Goal: Information Seeking & Learning: Learn about a topic

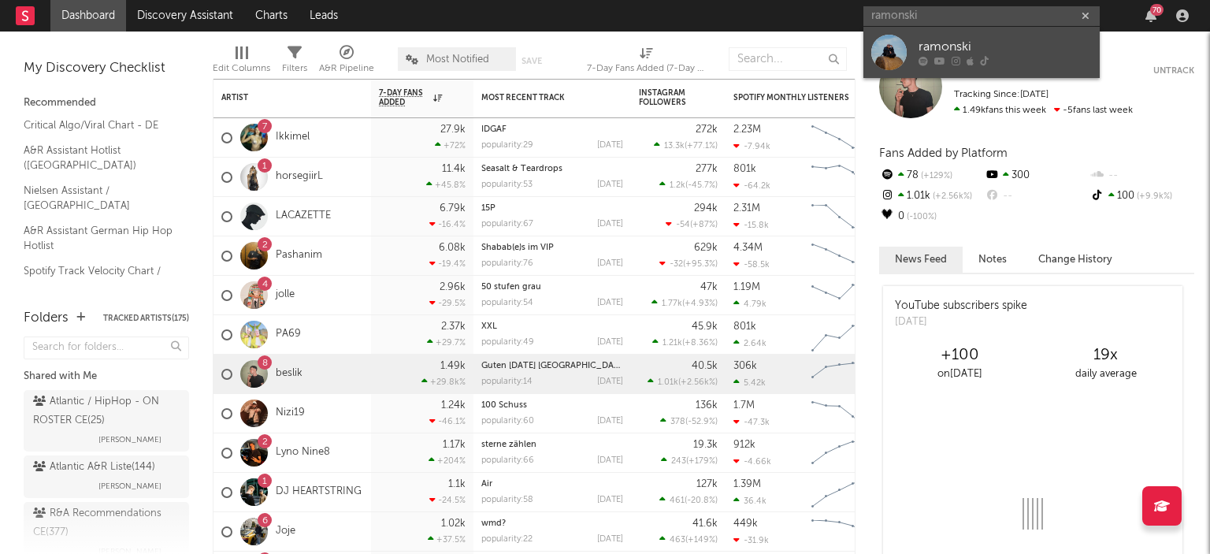
type input "ramonski"
click at [1026, 42] on div "ramonski" at bounding box center [1004, 47] width 173 height 19
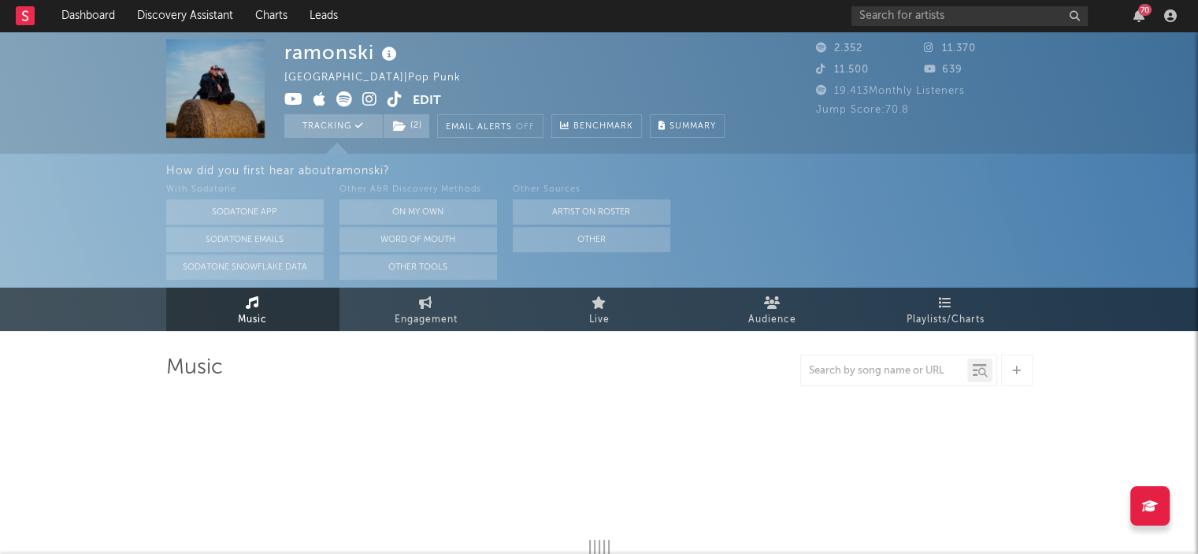
select select "6m"
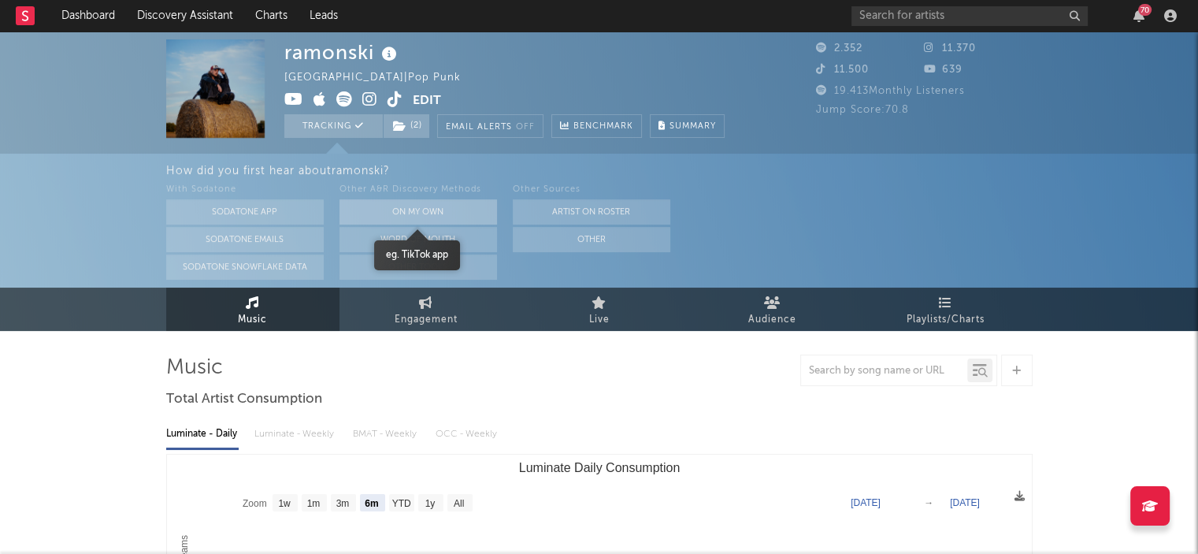
click at [440, 207] on button "On My Own" at bounding box center [417, 211] width 157 height 25
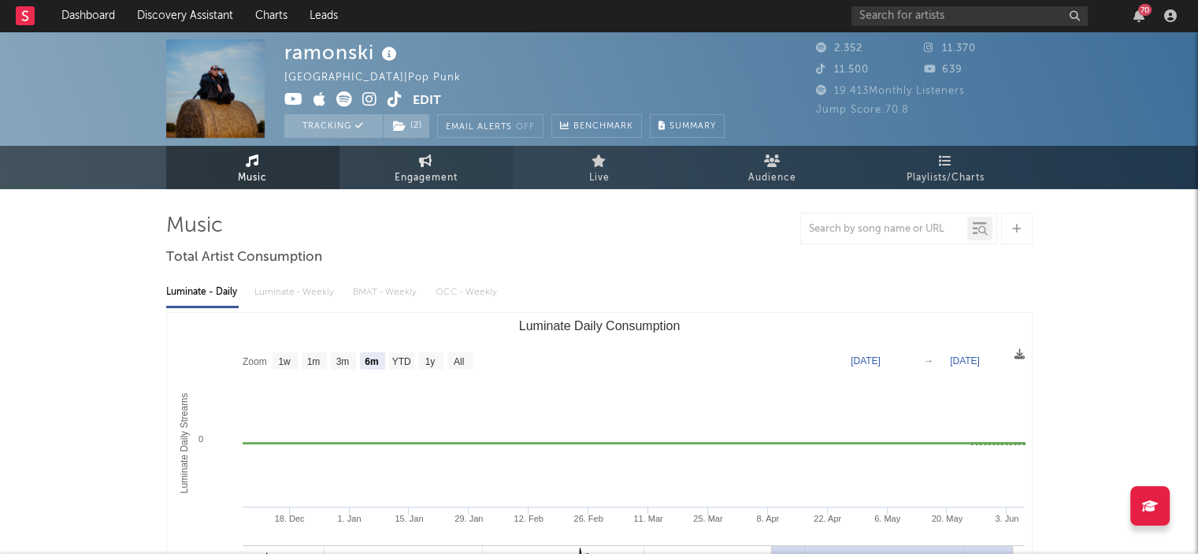
click at [452, 178] on span "Engagement" at bounding box center [426, 178] width 63 height 19
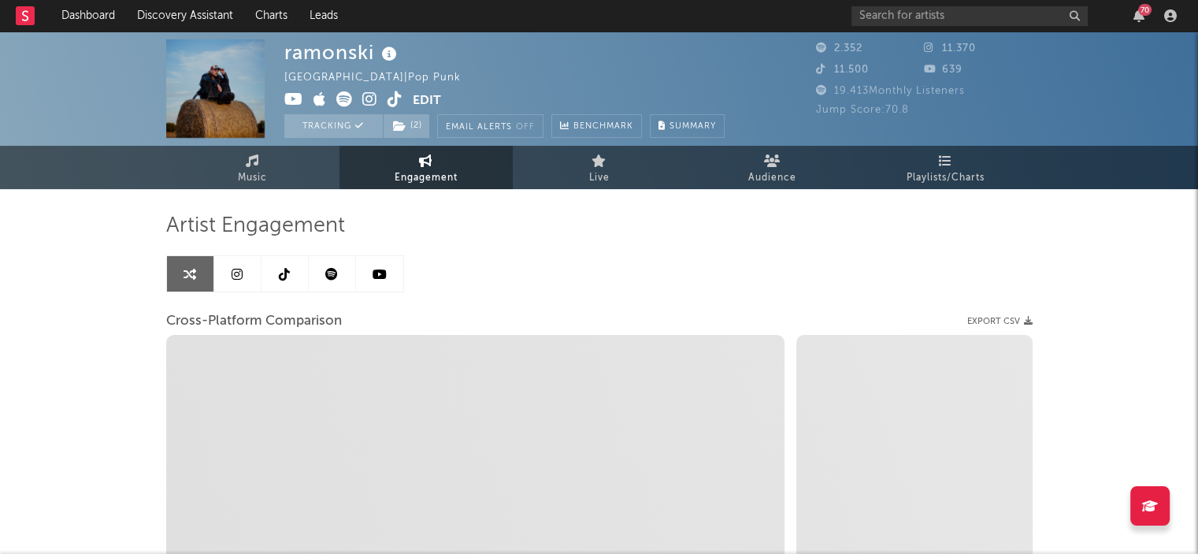
select select "1w"
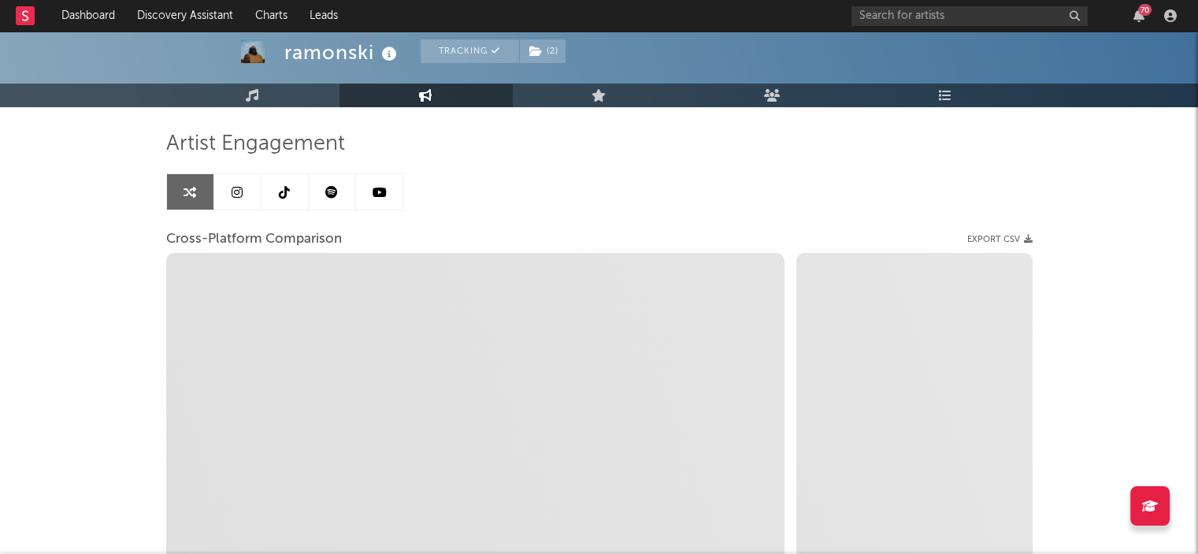
scroll to position [83, 0]
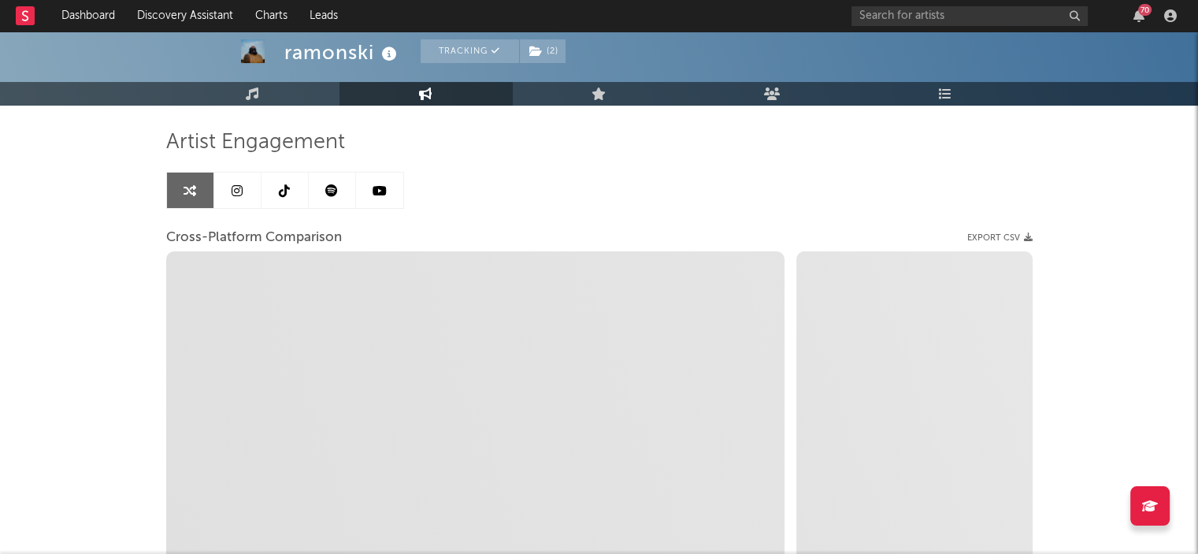
click at [320, 182] on link at bounding box center [332, 189] width 47 height 35
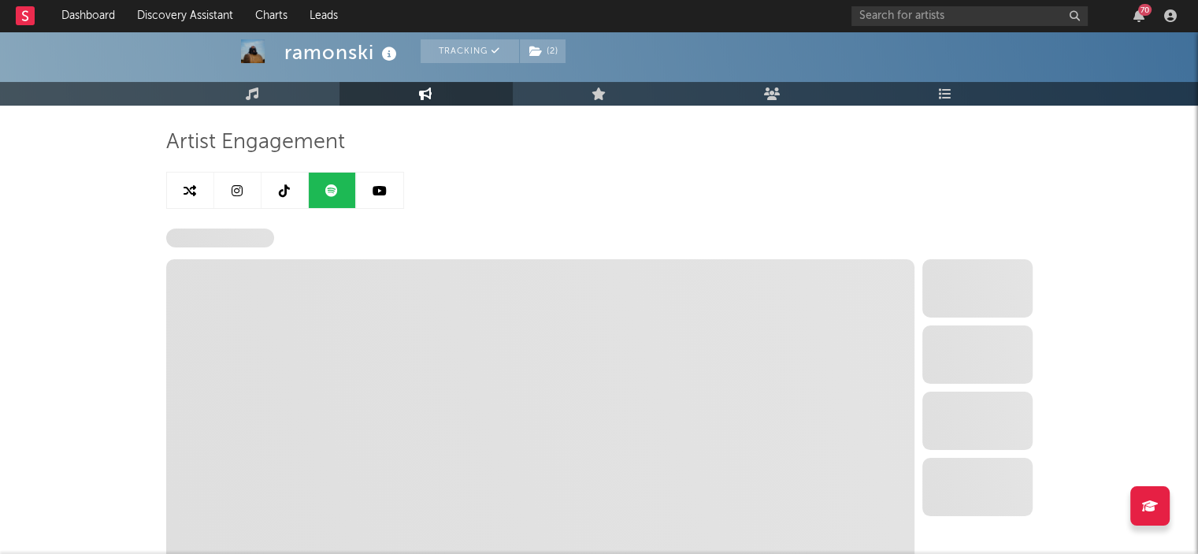
select select "6m"
select select "1w"
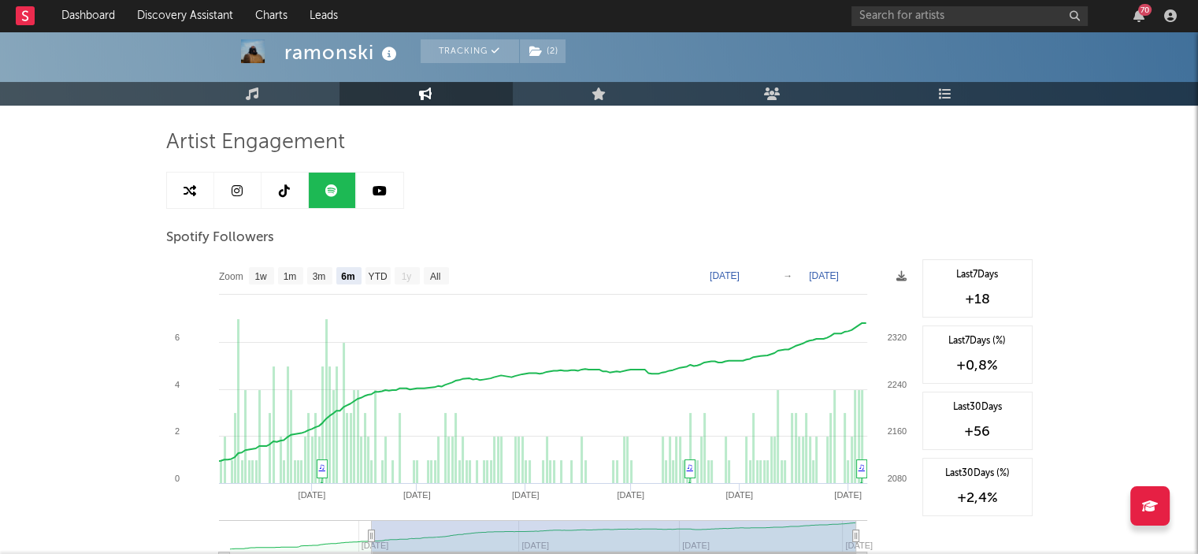
click at [245, 198] on link at bounding box center [237, 189] width 47 height 35
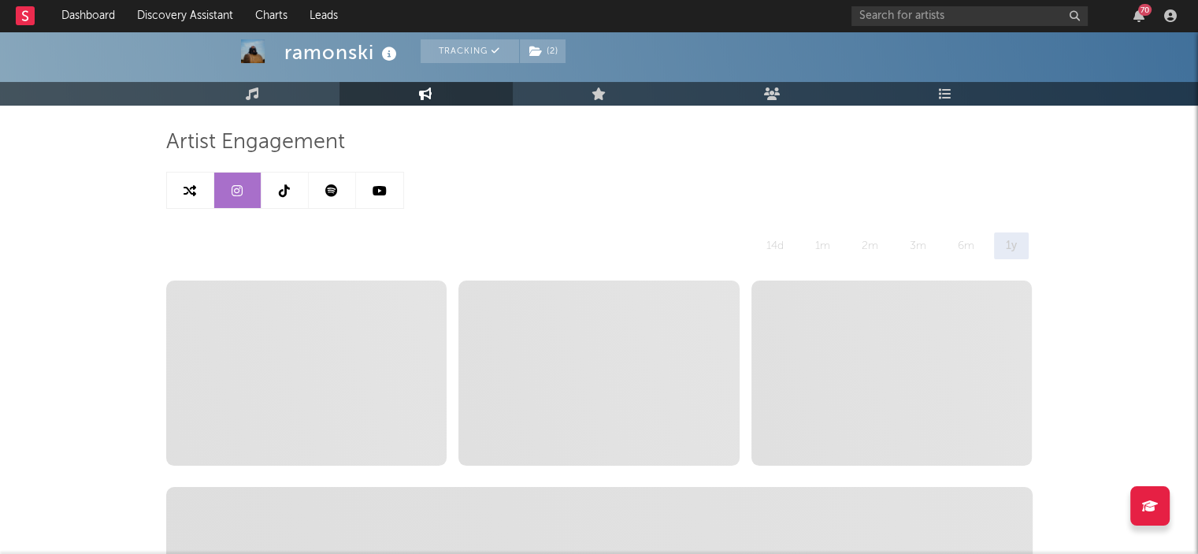
select select "6m"
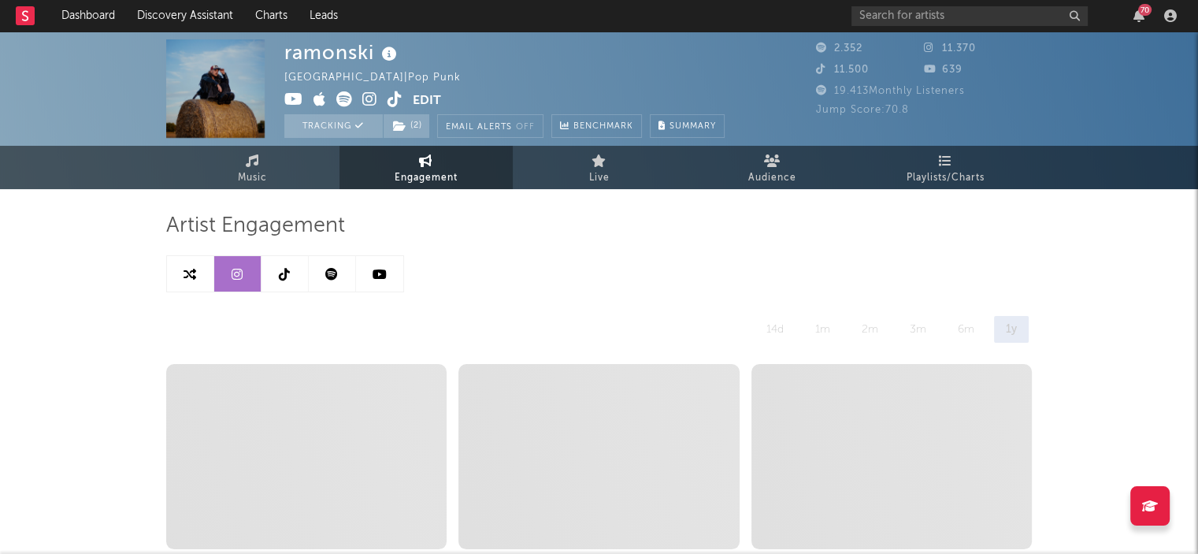
click at [252, 155] on icon at bounding box center [252, 160] width 13 height 13
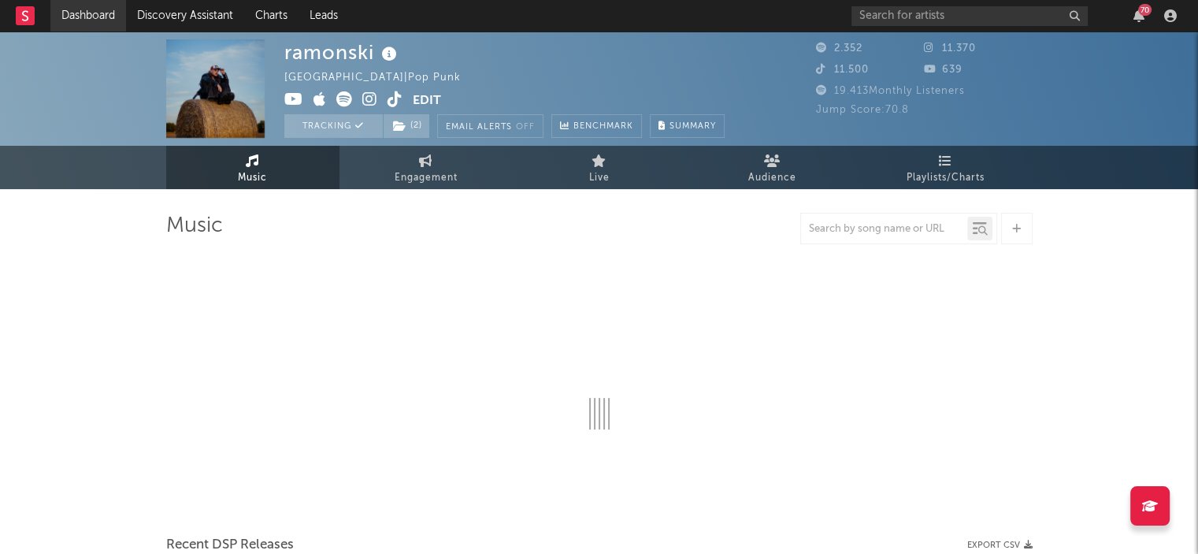
click at [85, 24] on link "Dashboard" at bounding box center [88, 15] width 76 height 31
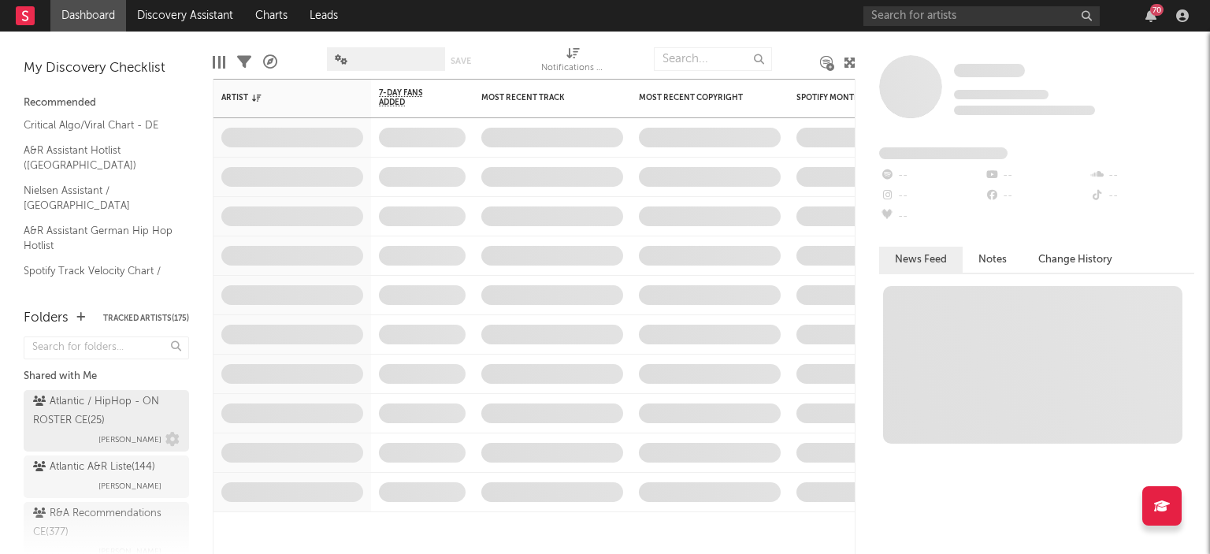
click at [120, 418] on div "Atlantic / HipHop - ON ROSTER CE ( 25 )" at bounding box center [104, 411] width 143 height 38
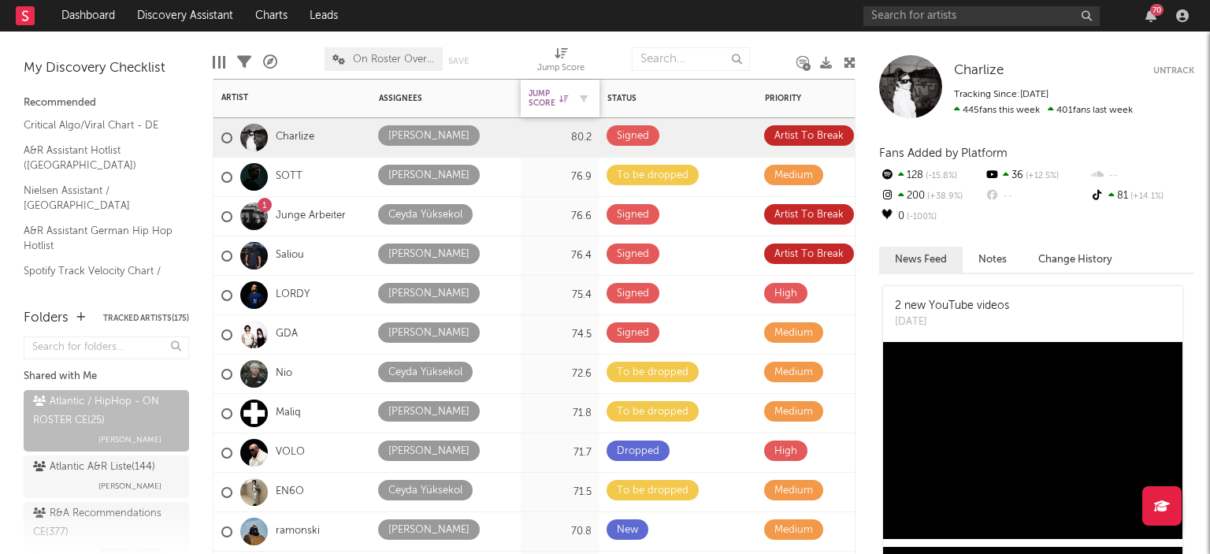
click at [549, 89] on div "Jump Score" at bounding box center [547, 98] width 39 height 19
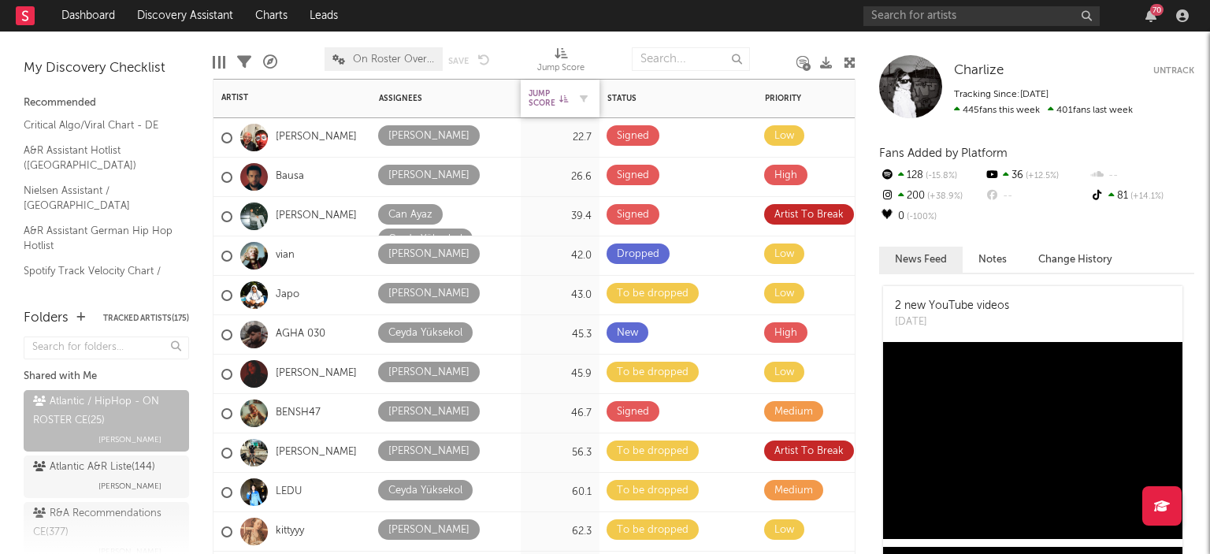
click at [549, 89] on div "Jump Score" at bounding box center [547, 98] width 39 height 19
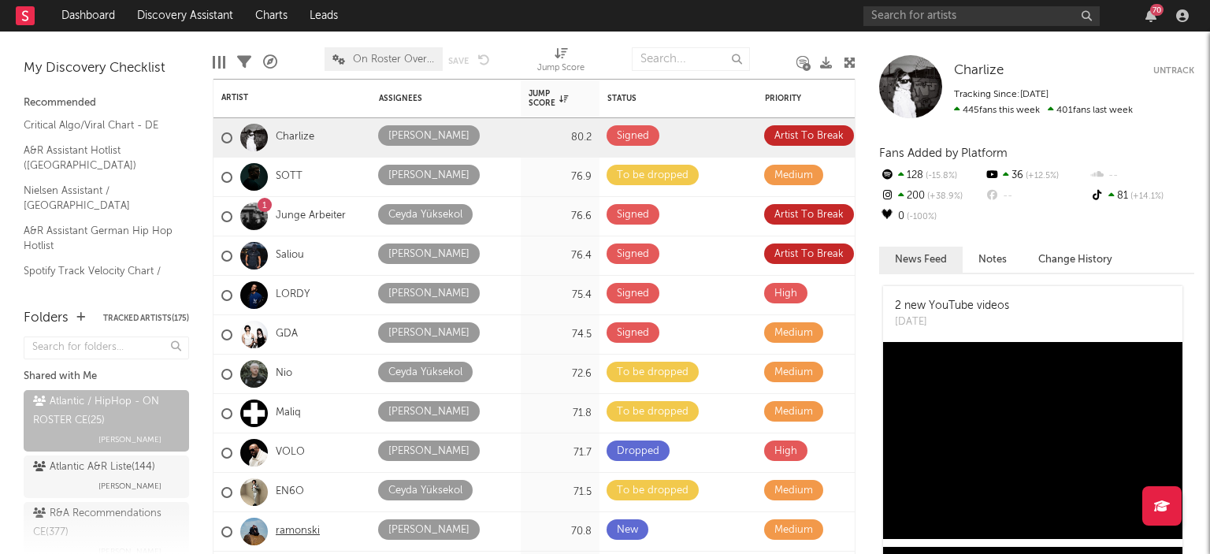
click at [307, 535] on link "ramonski" at bounding box center [298, 530] width 44 height 13
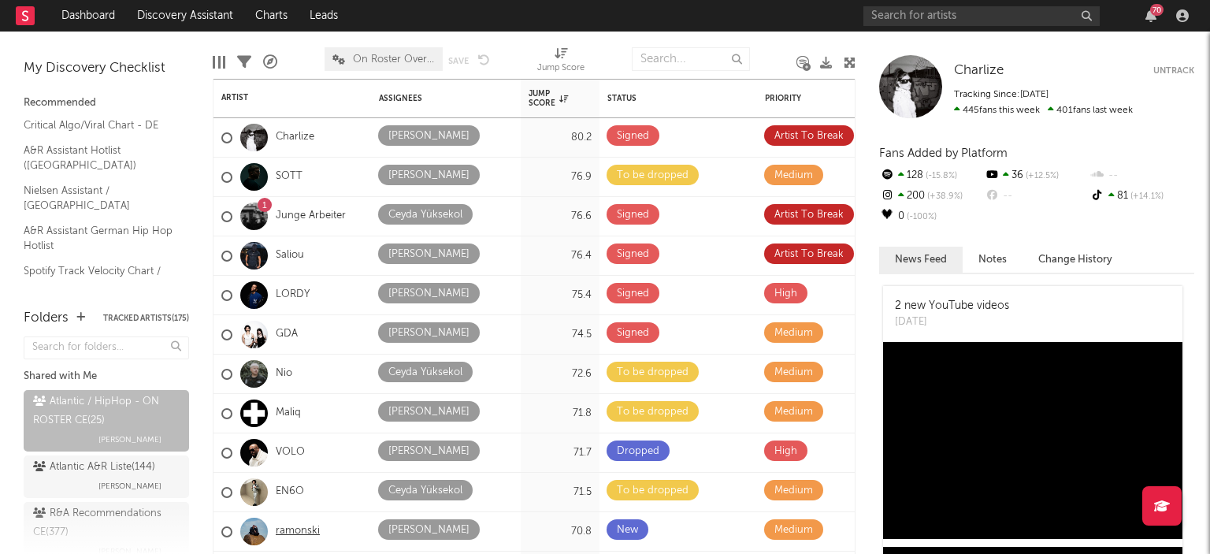
select select "6m"
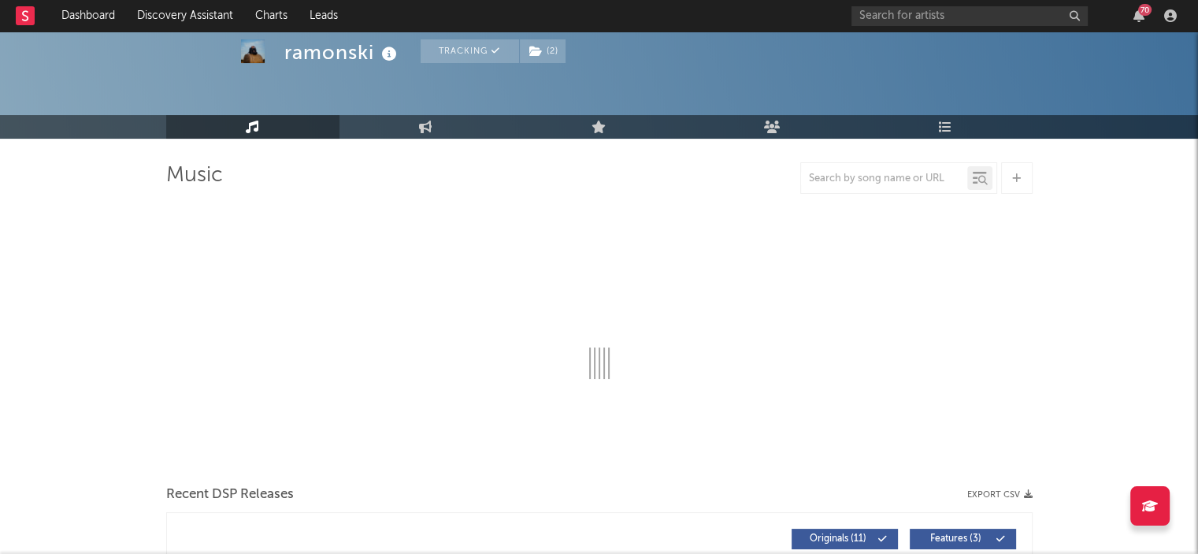
select select "6m"
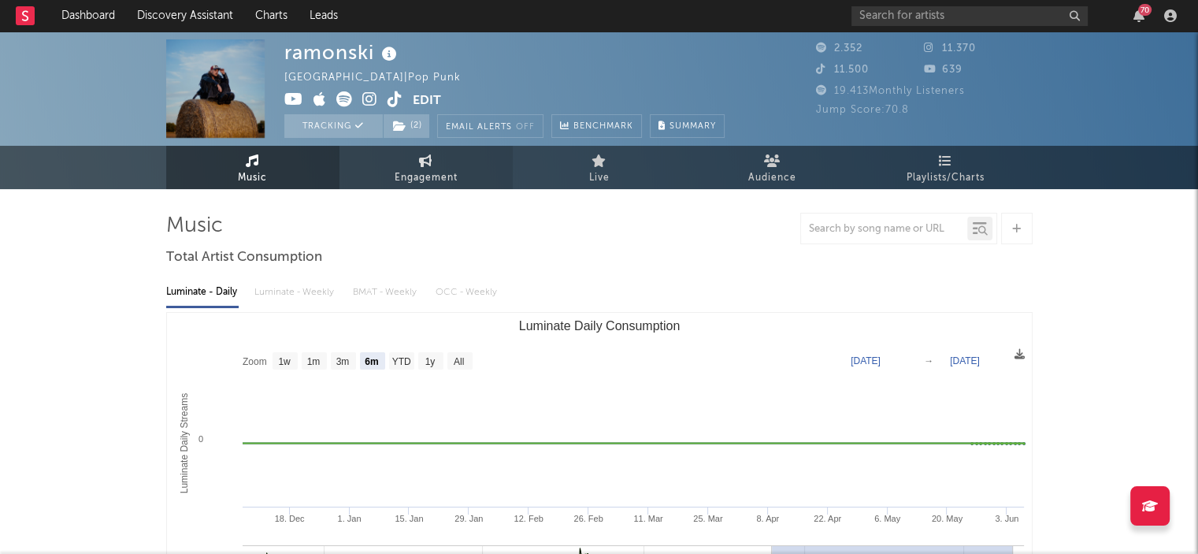
click at [430, 180] on span "Engagement" at bounding box center [426, 178] width 63 height 19
select select "1w"
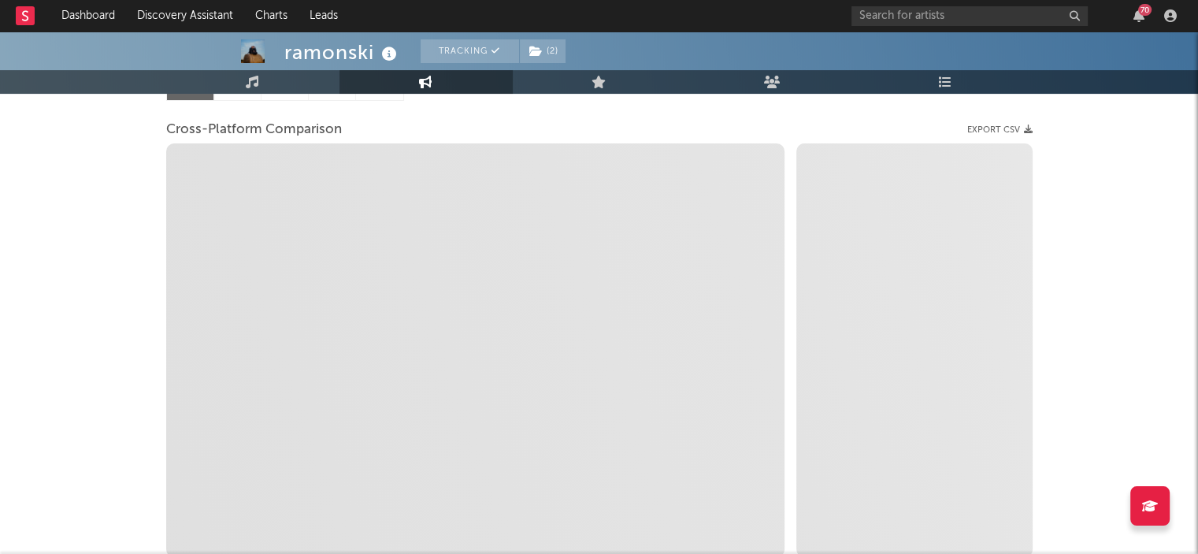
scroll to position [172, 0]
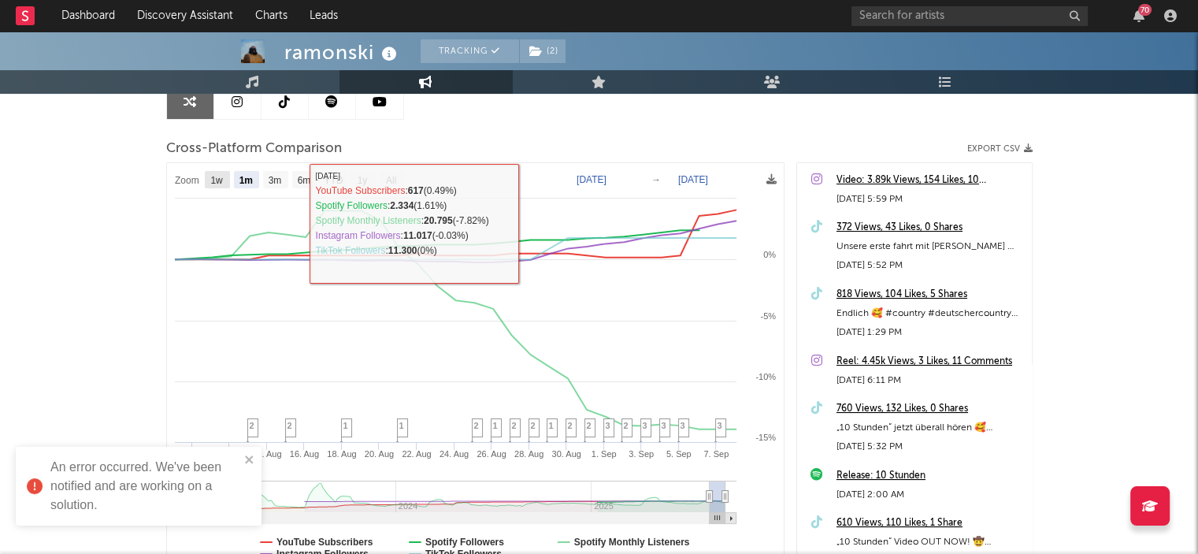
click at [220, 181] on text "1w" at bounding box center [216, 180] width 13 height 11
select select "1w"
type input "[DATE]"
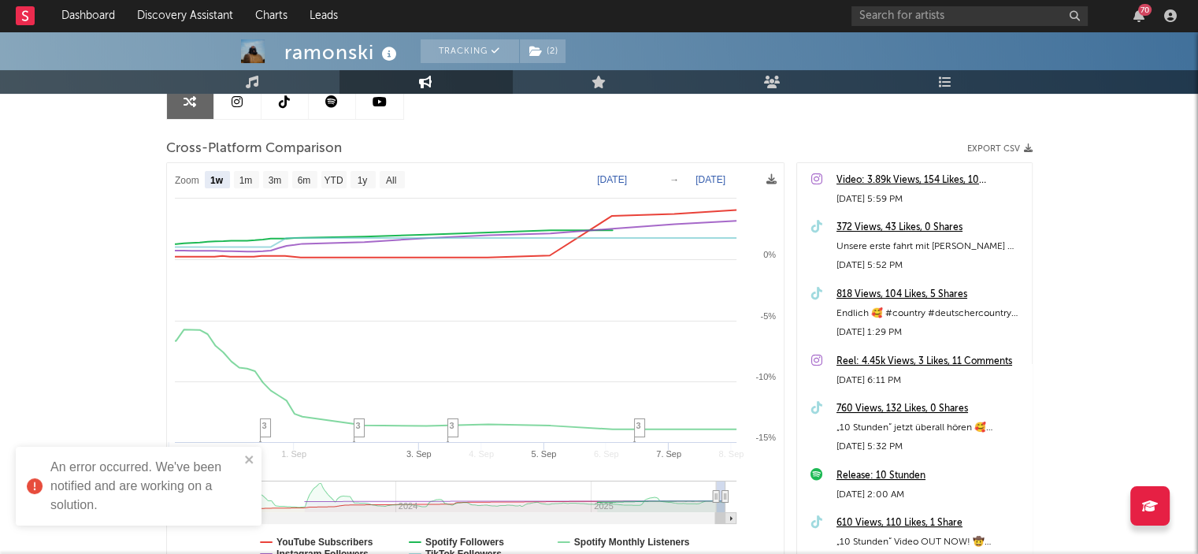
select select "1w"
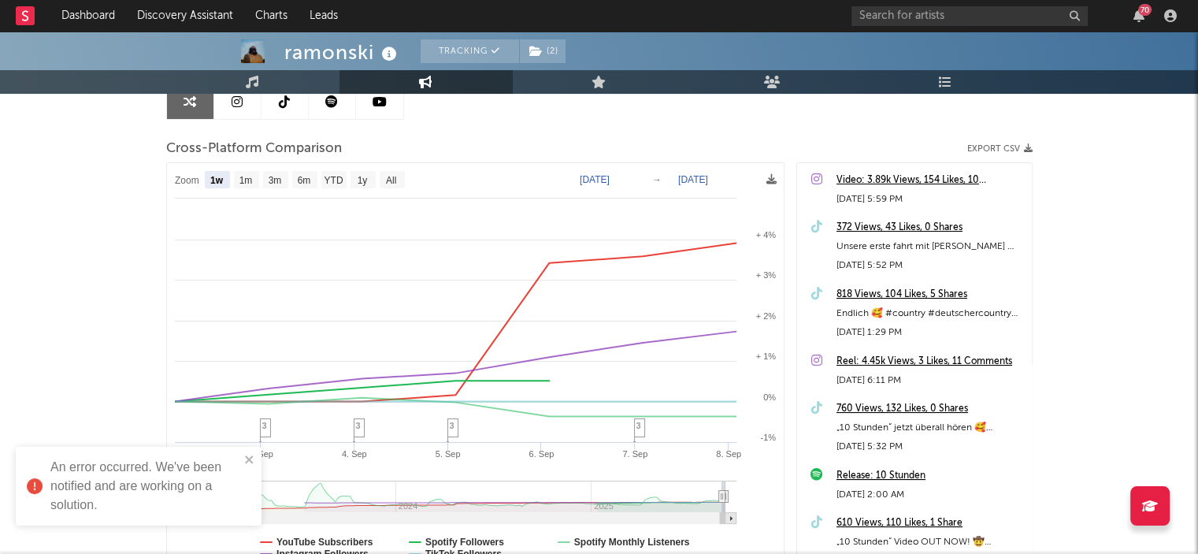
click at [1148, 6] on div "70" at bounding box center [1144, 10] width 13 height 12
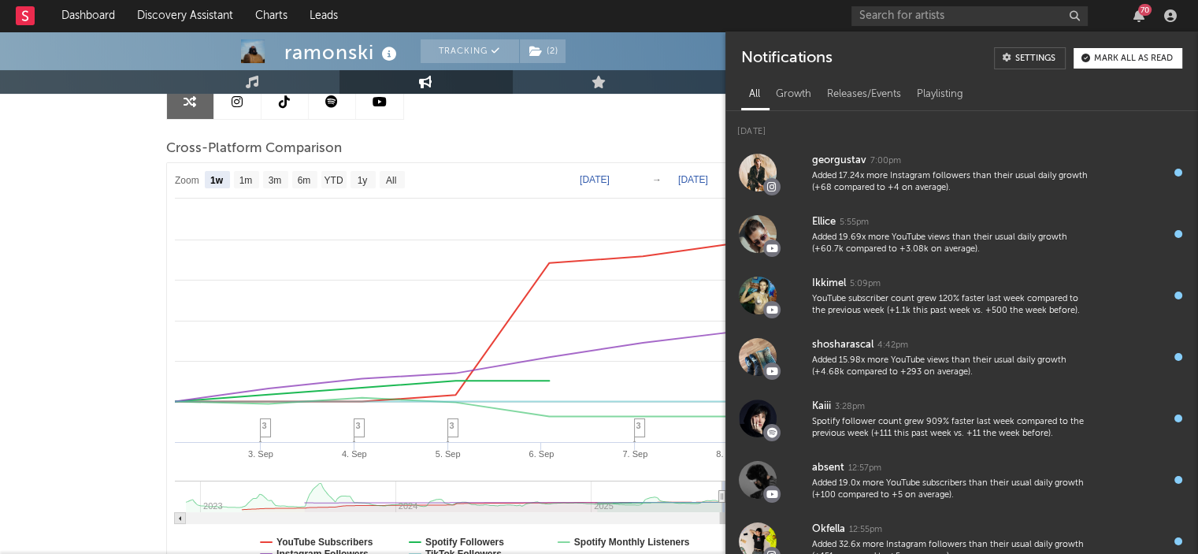
click at [1156, 71] on div "Notifications Settings Mark all as read" at bounding box center [961, 52] width 472 height 42
click at [1154, 52] on button "Mark all as read" at bounding box center [1127, 58] width 109 height 20
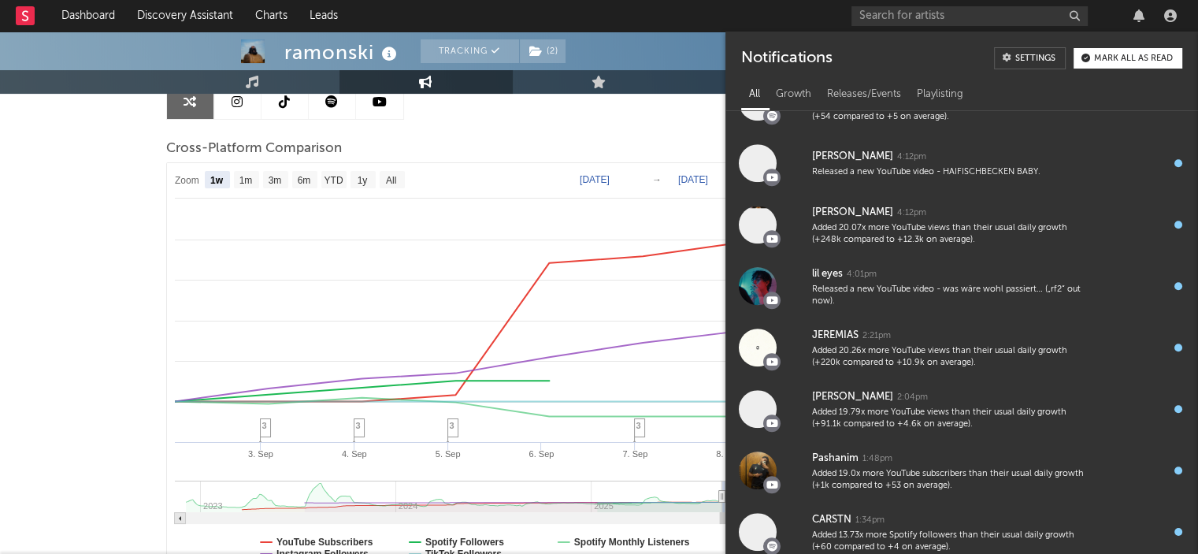
scroll to position [1238, 0]
click at [1138, 54] on div "Mark all as read" at bounding box center [1133, 58] width 79 height 9
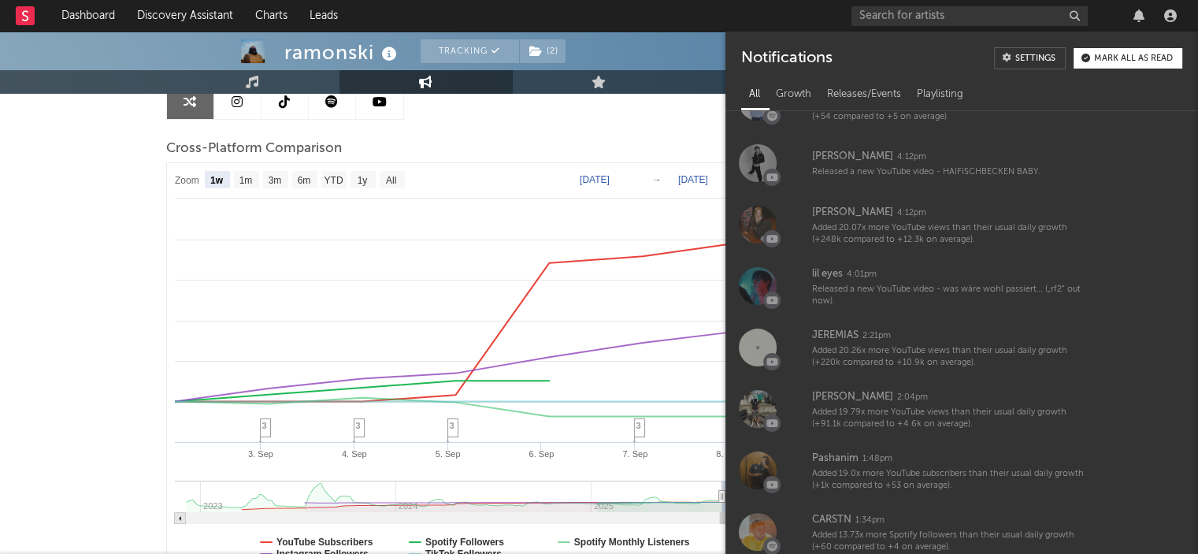
scroll to position [0, 0]
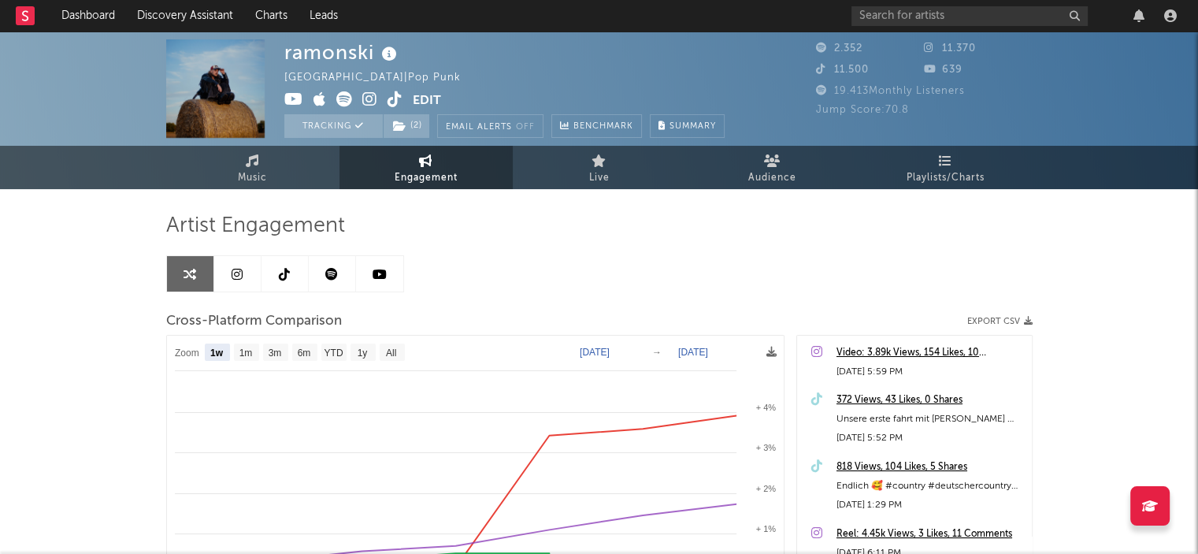
click at [585, 314] on div "Cross-Platform Comparison Export CSV" at bounding box center [599, 321] width 866 height 27
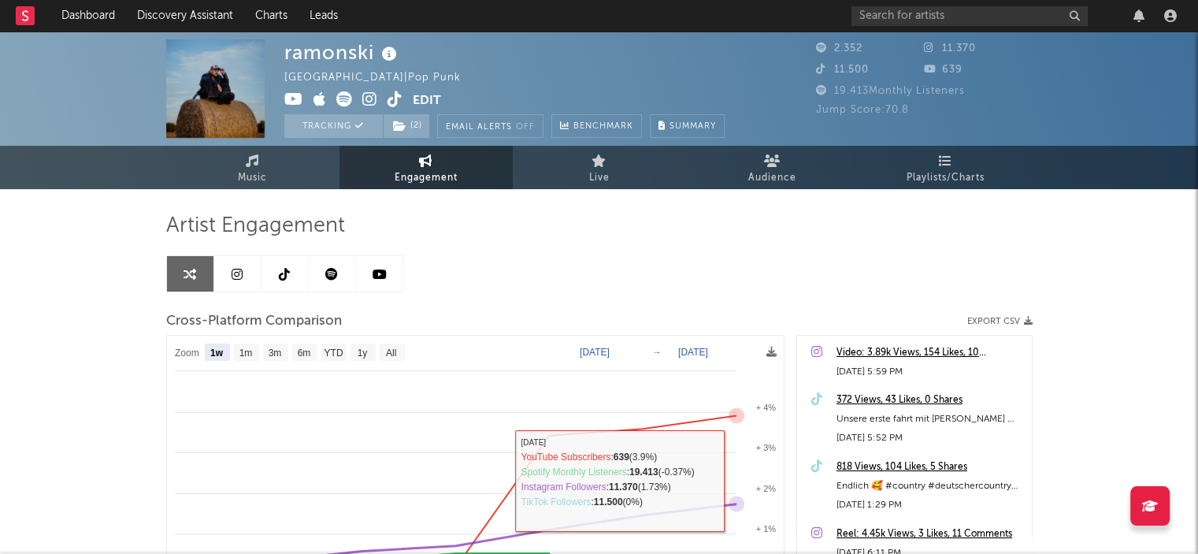
scroll to position [3, 0]
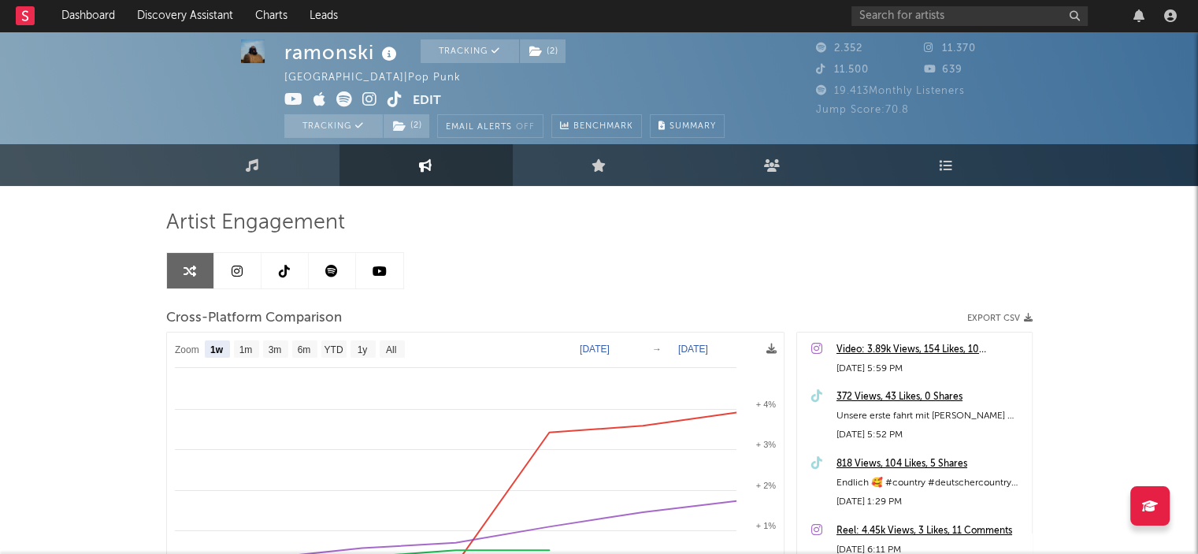
click at [598, 187] on div "Artist Engagement Cross-Platform Comparison Export CSV Zoom 1w 1m 3m 6m YTD 1y …" at bounding box center [599, 497] width 866 height 622
click at [621, 167] on link "Live" at bounding box center [599, 165] width 173 height 42
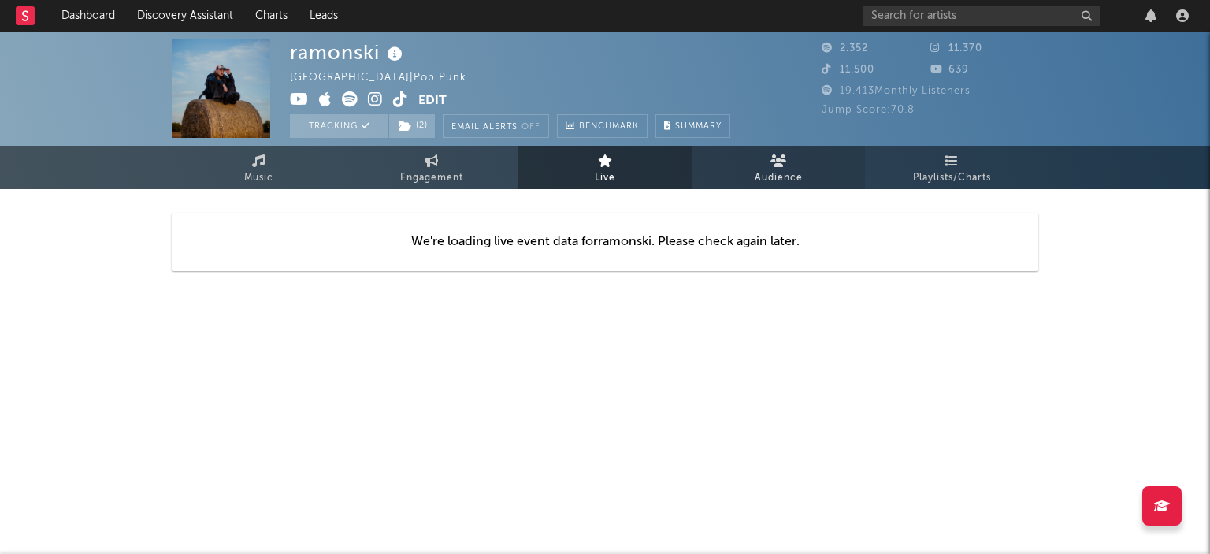
click at [800, 161] on link "Audience" at bounding box center [777, 167] width 173 height 43
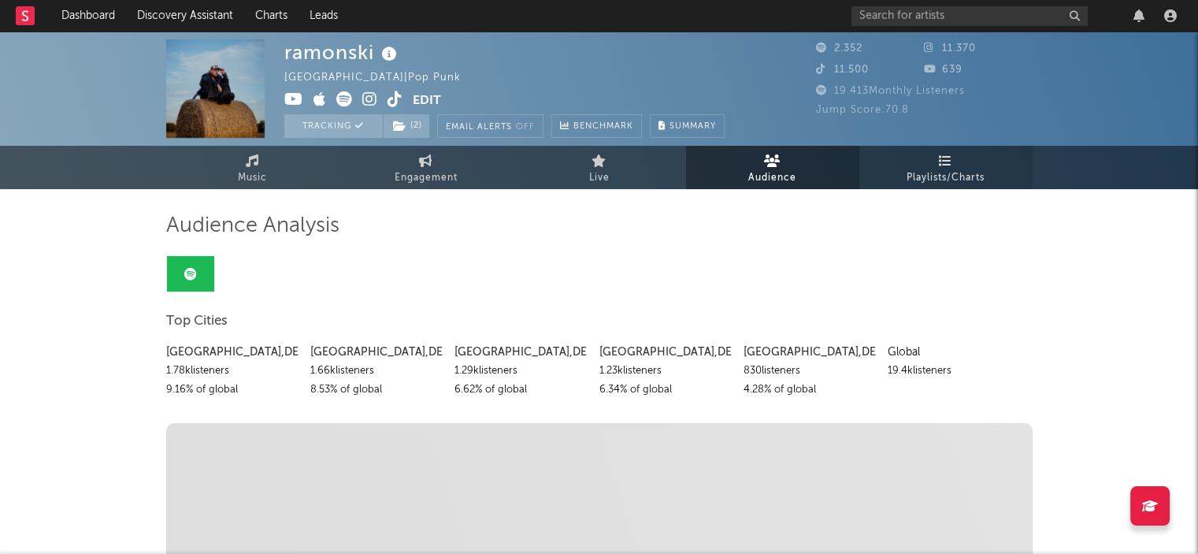
click at [913, 187] on span "Playlists/Charts" at bounding box center [945, 178] width 78 height 19
